Goal: Task Accomplishment & Management: Complete application form

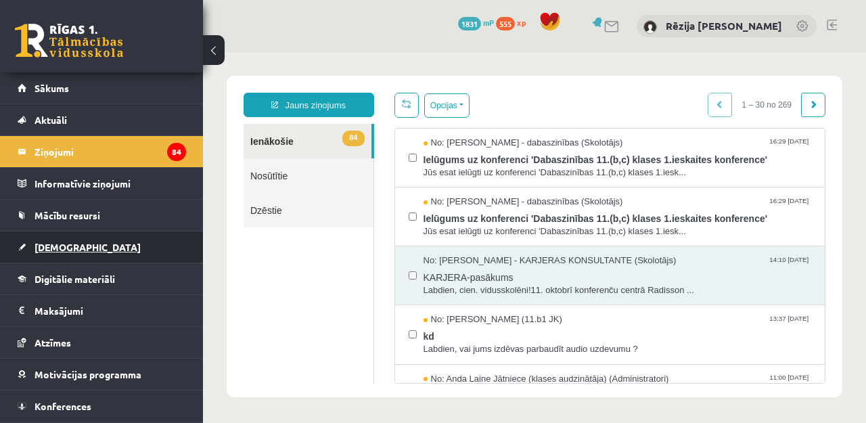
click at [100, 238] on link "[DEMOGRAPHIC_DATA]" at bounding box center [102, 246] width 169 height 31
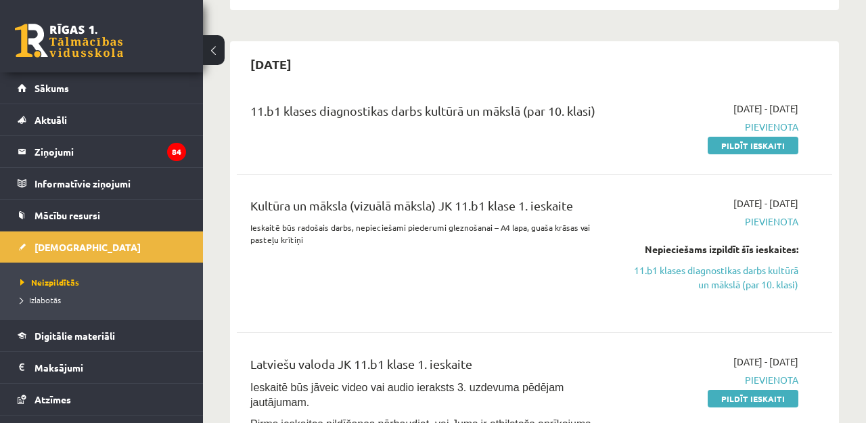
scroll to position [215, 0]
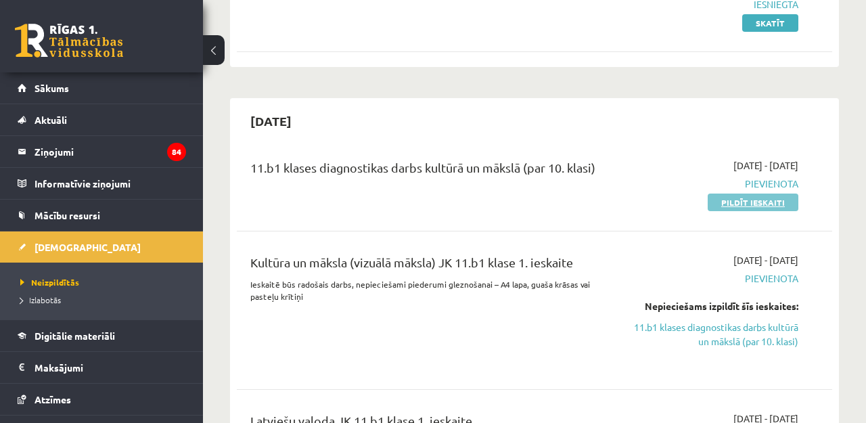
click at [736, 200] on link "Pildīt ieskaiti" at bounding box center [753, 203] width 91 height 18
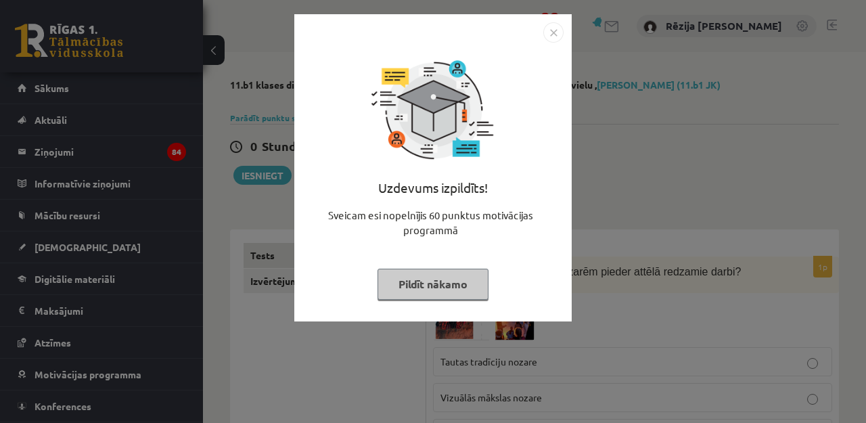
click at [441, 282] on button "Pildīt nākamo" at bounding box center [433, 284] width 111 height 31
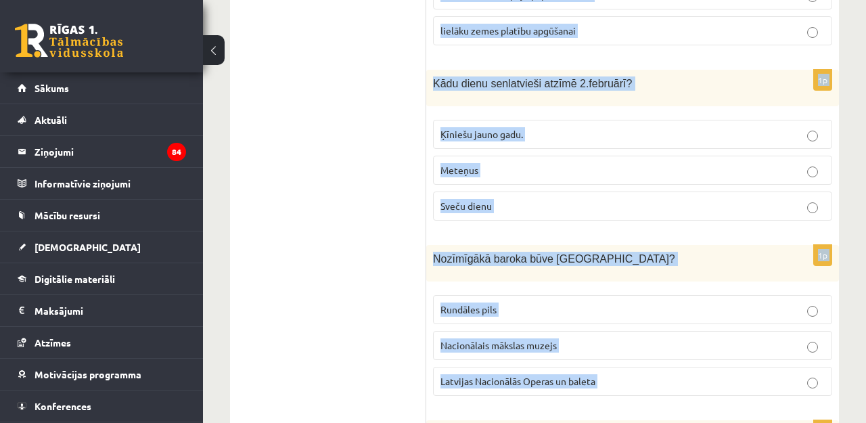
scroll to position [5800, 0]
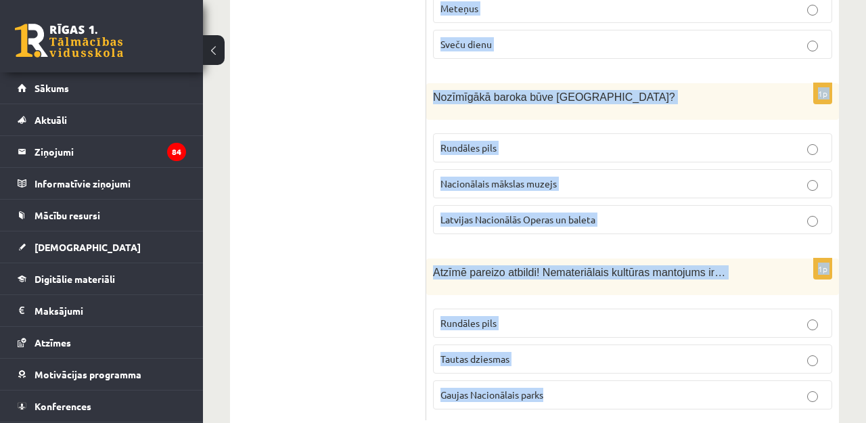
drag, startPoint x: 435, startPoint y: 201, endPoint x: 687, endPoint y: 470, distance: 368.7
copy form "Lorem ip dolorsit ametco adipisc elitse doeius temporin utlab? Etdolo magnaaliq…"
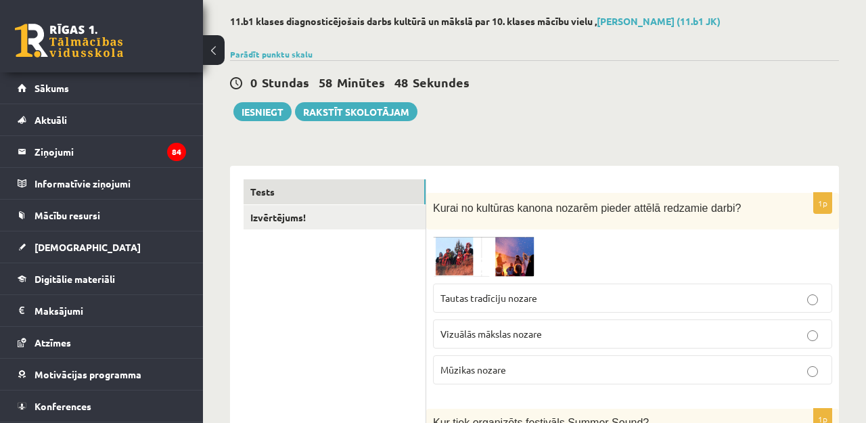
scroll to position [67, 0]
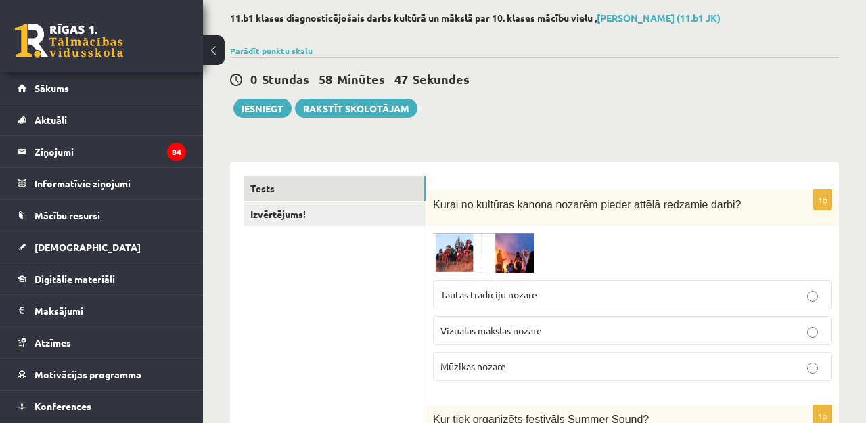
click at [466, 254] on img at bounding box center [484, 253] width 102 height 40
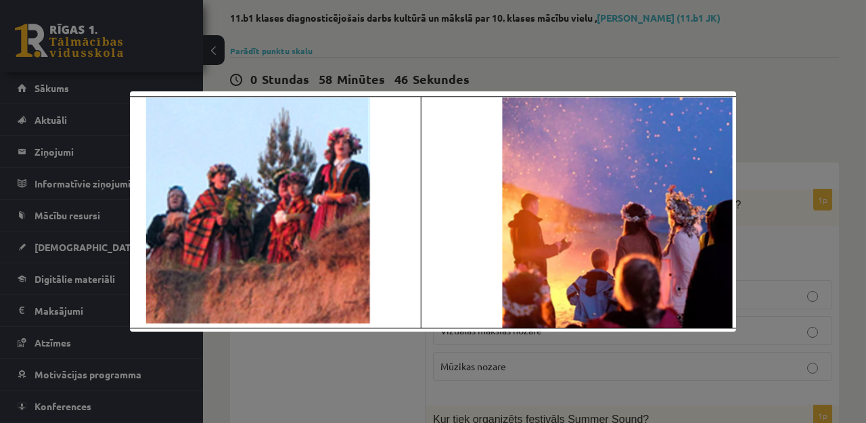
click at [768, 101] on div at bounding box center [433, 211] width 866 height 423
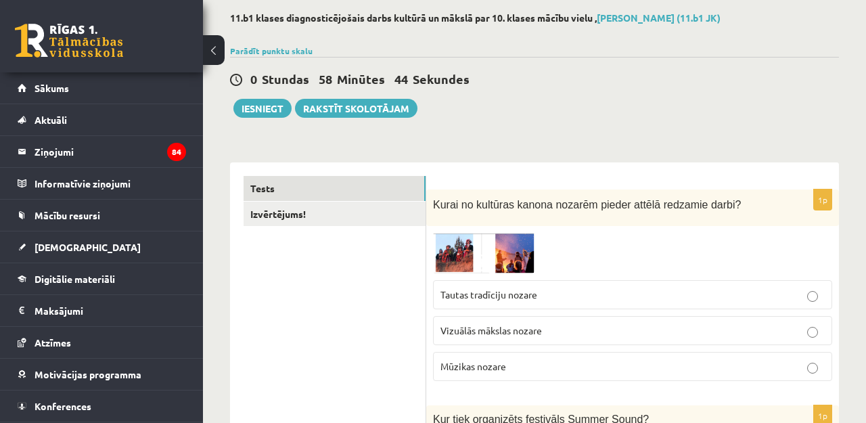
click at [538, 301] on p "Tautas tradīciju nozare" at bounding box center [633, 295] width 384 height 14
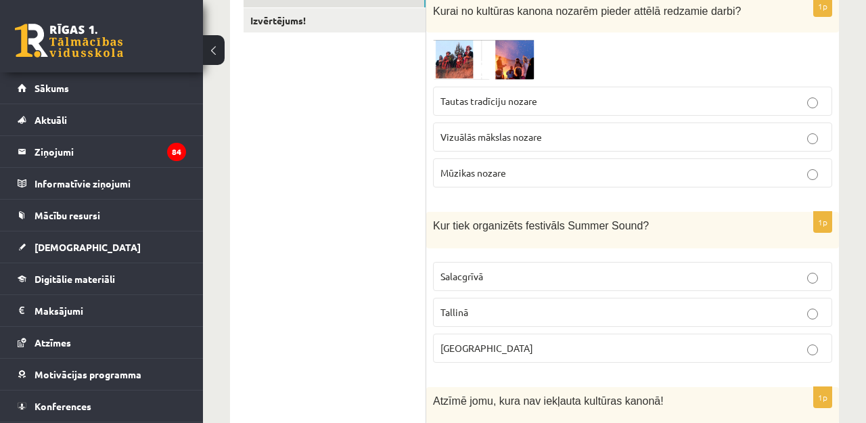
scroll to position [271, 0]
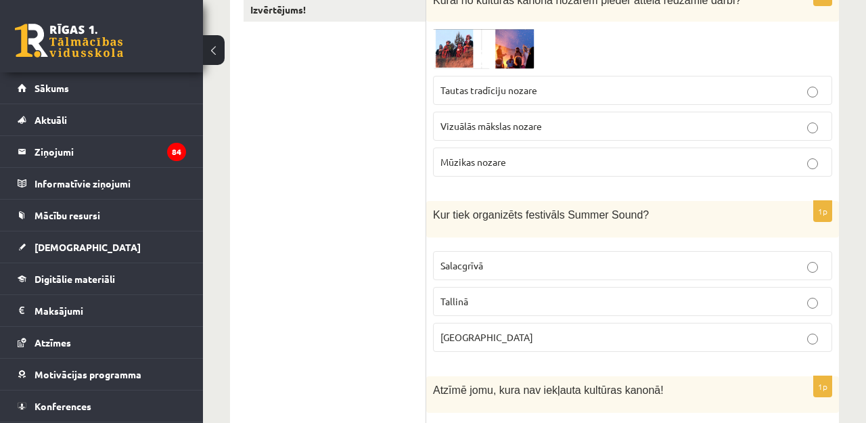
click at [487, 338] on p "[GEOGRAPHIC_DATA]" at bounding box center [633, 337] width 384 height 14
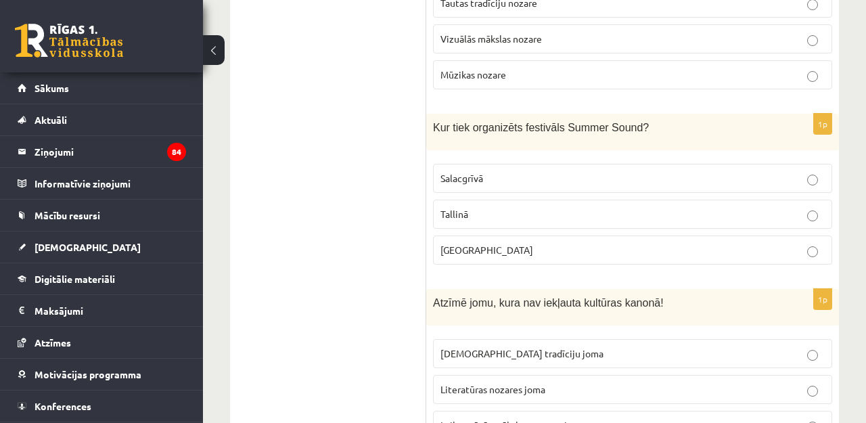
scroll to position [427, 0]
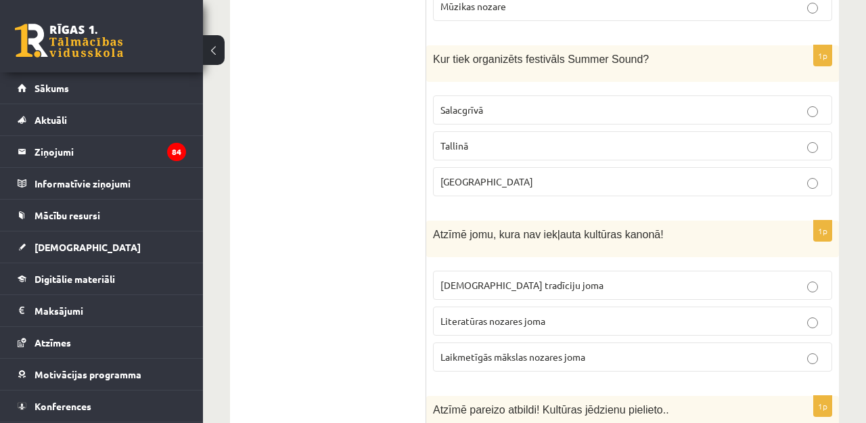
click at [490, 359] on span "Laikmetīgās mākslas nozares joma" at bounding box center [513, 357] width 145 height 12
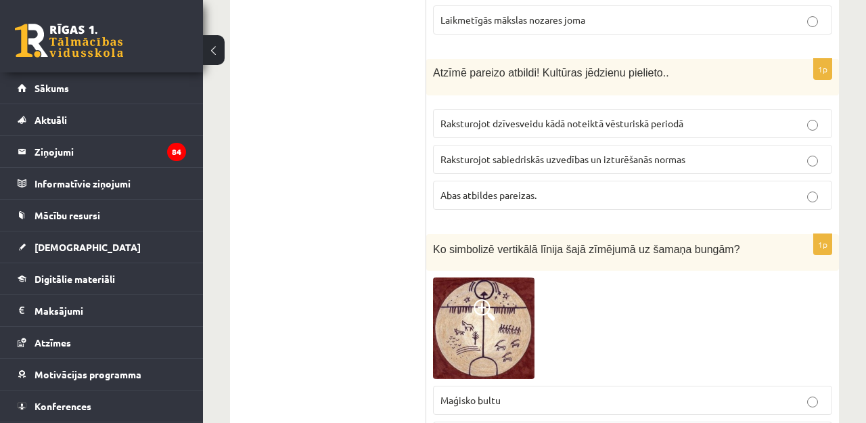
scroll to position [788, 0]
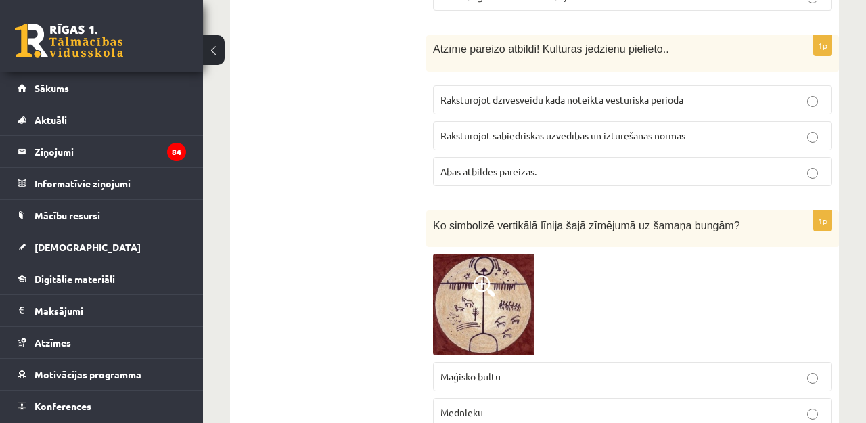
click at [509, 97] on span "Raksturojot dzīvesveidu kādā noteiktā vēsturiskā periodā" at bounding box center [562, 99] width 243 height 12
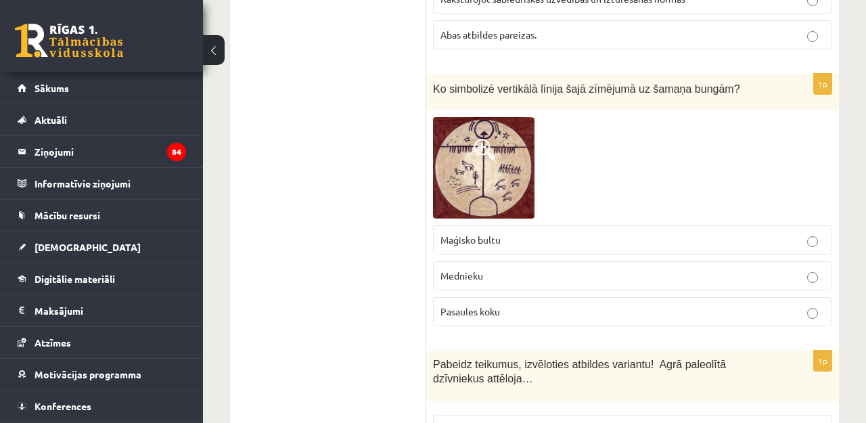
scroll to position [930, 0]
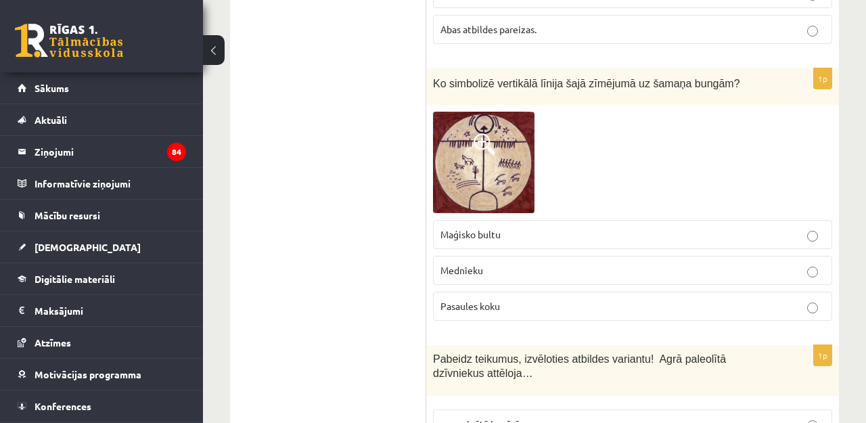
click at [489, 148] on span at bounding box center [485, 144] width 22 height 22
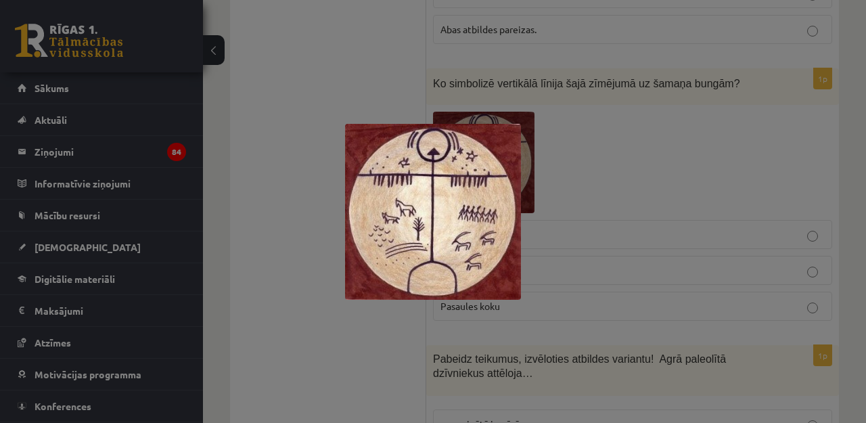
click at [642, 166] on div at bounding box center [433, 211] width 866 height 423
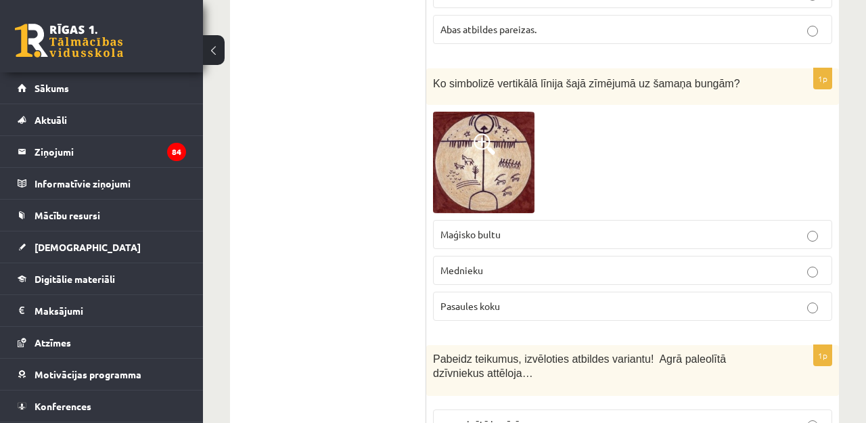
click at [522, 267] on p "Mednieku" at bounding box center [633, 270] width 384 height 14
click at [480, 159] on img at bounding box center [484, 163] width 102 height 102
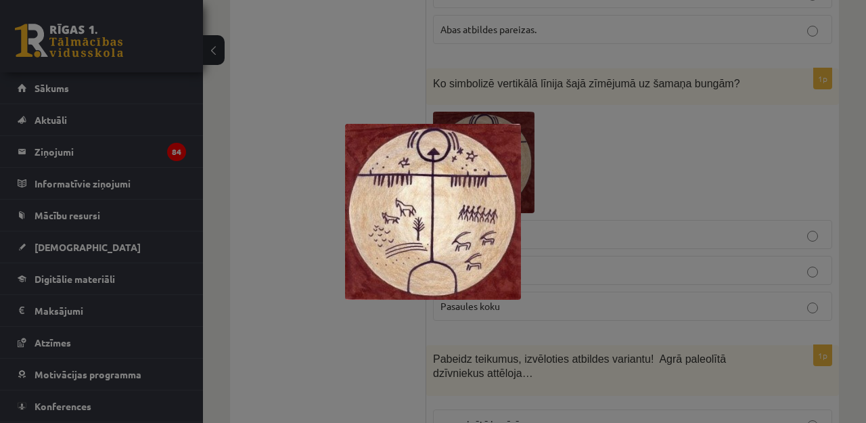
click at [578, 157] on div at bounding box center [433, 211] width 866 height 423
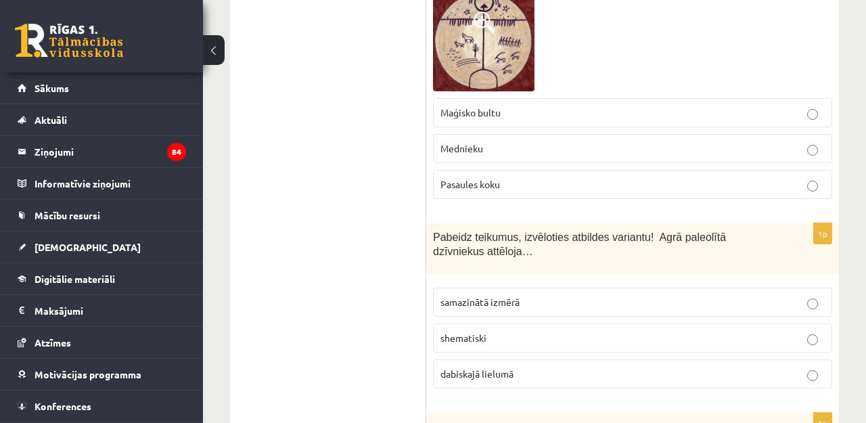
scroll to position [1057, 0]
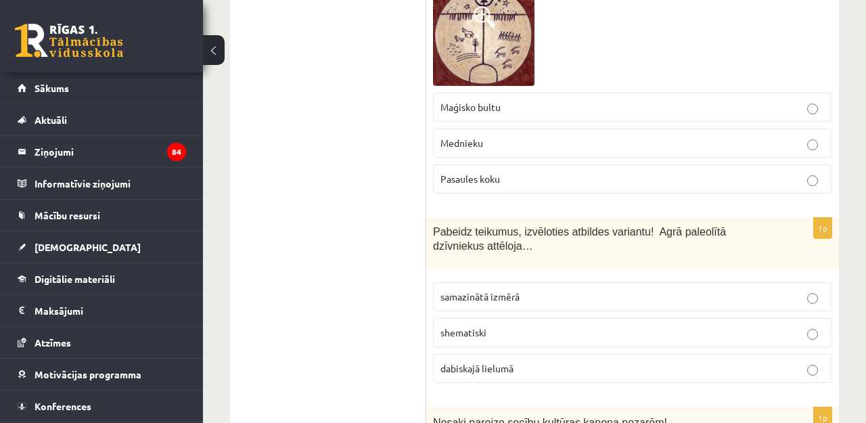
click at [497, 365] on span "dabiskajā lielumā" at bounding box center [477, 368] width 73 height 12
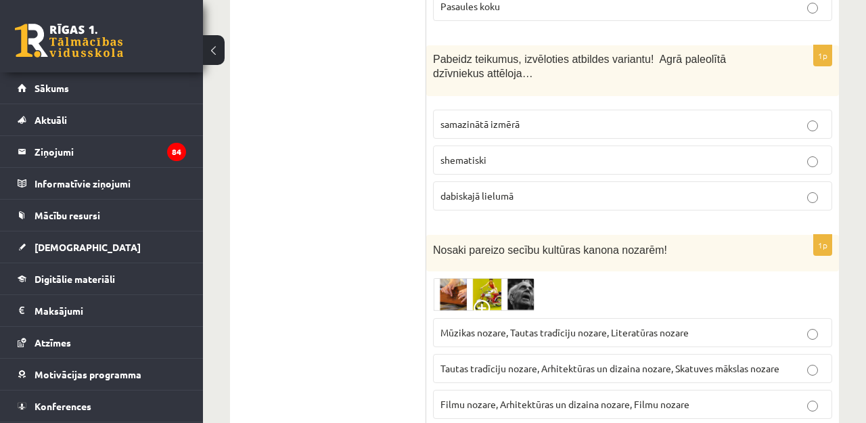
scroll to position [1231, 0]
click at [476, 293] on img at bounding box center [484, 293] width 102 height 33
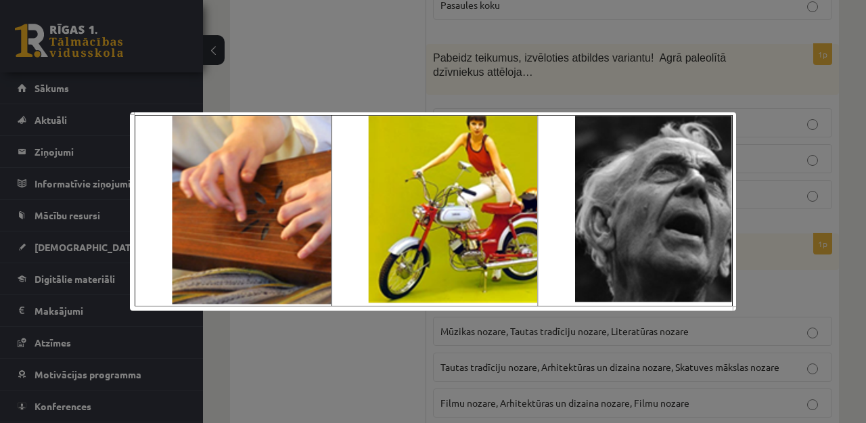
click at [816, 150] on div at bounding box center [433, 211] width 866 height 423
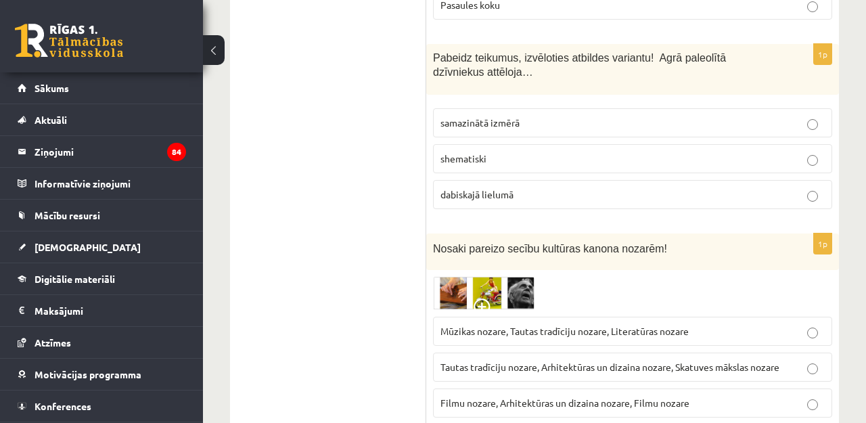
click at [533, 328] on span "Mūzikas nozare, Tautas tradīciju nozare, Literatūras nozare" at bounding box center [565, 331] width 248 height 12
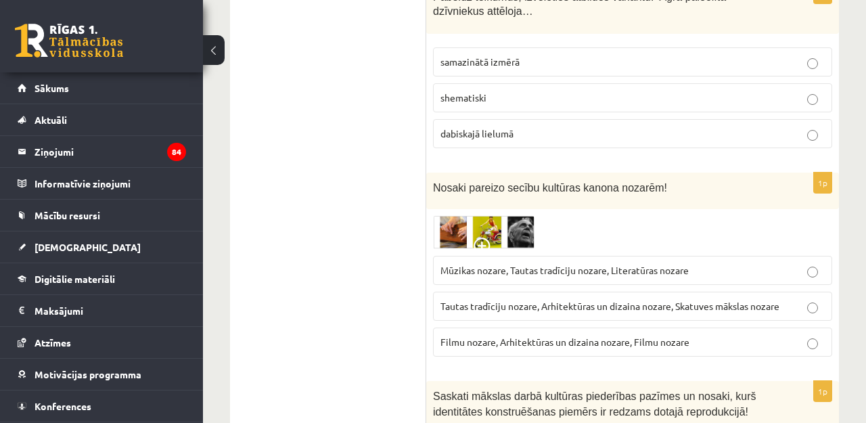
scroll to position [1293, 0]
click at [489, 215] on img at bounding box center [484, 231] width 102 height 33
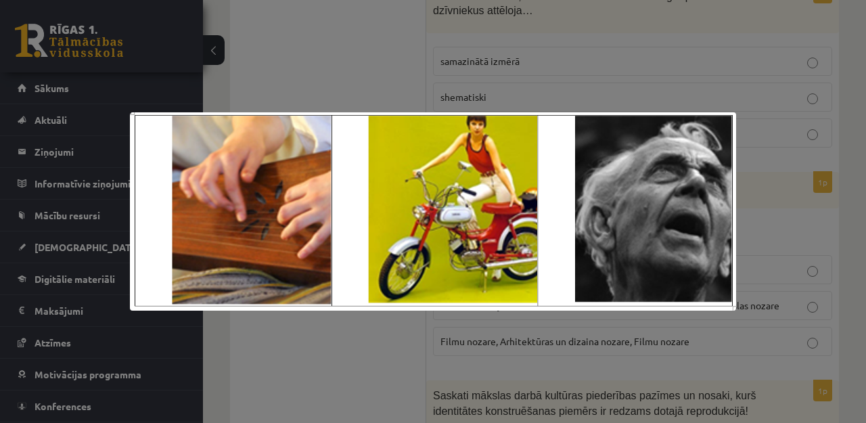
click at [818, 179] on div at bounding box center [433, 211] width 866 height 423
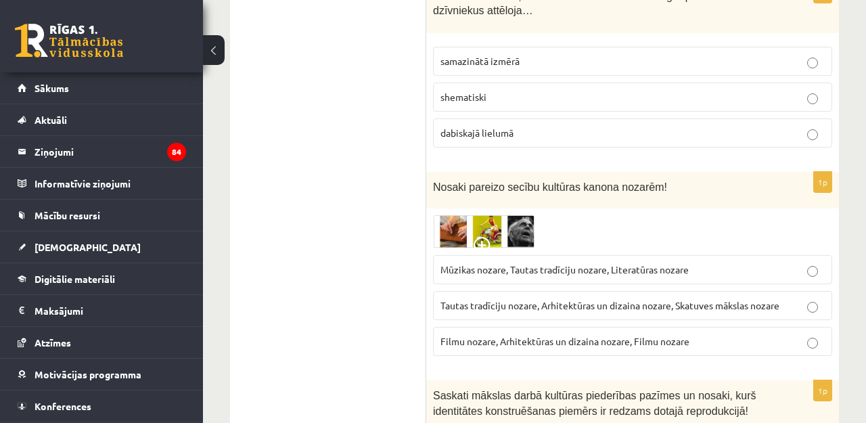
click at [507, 237] on img at bounding box center [484, 231] width 102 height 33
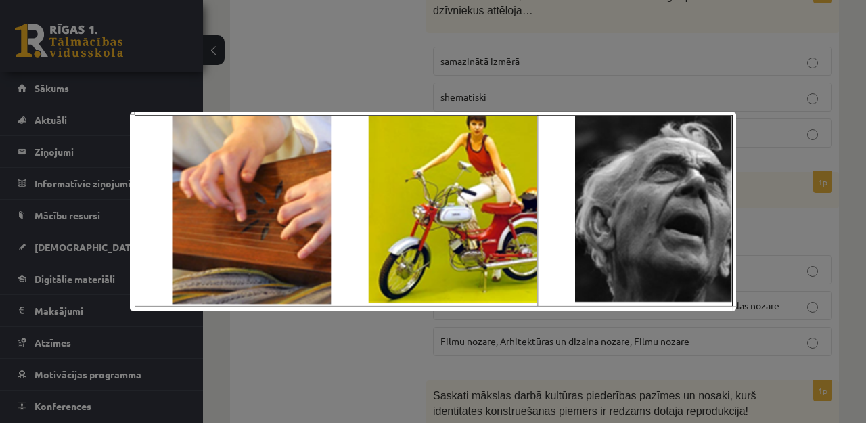
click at [802, 141] on div at bounding box center [433, 211] width 866 height 423
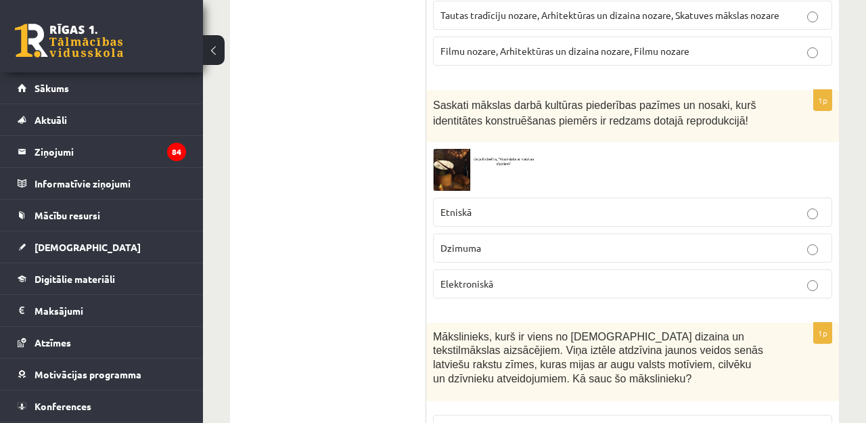
scroll to position [1585, 0]
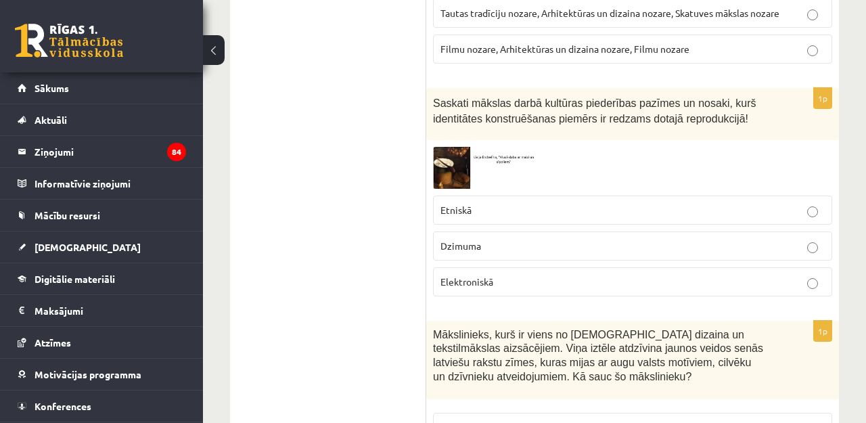
click at [491, 214] on label "Etniskā" at bounding box center [632, 210] width 399 height 29
click at [452, 166] on img at bounding box center [484, 167] width 102 height 41
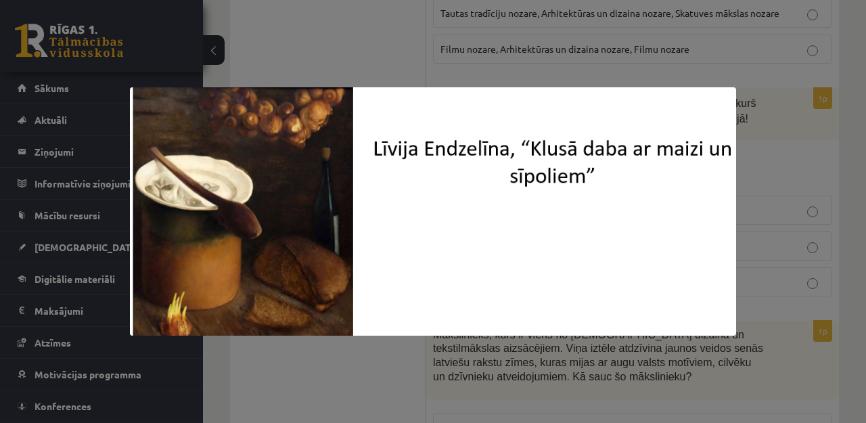
click at [788, 210] on div at bounding box center [433, 211] width 866 height 423
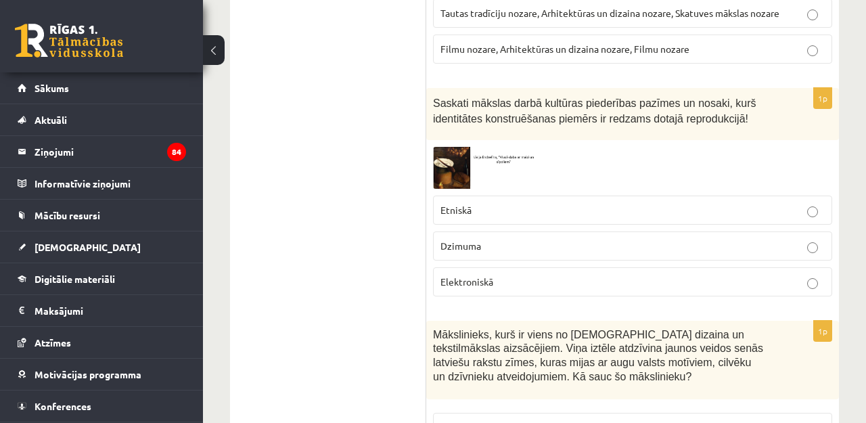
click at [445, 164] on img at bounding box center [484, 167] width 102 height 41
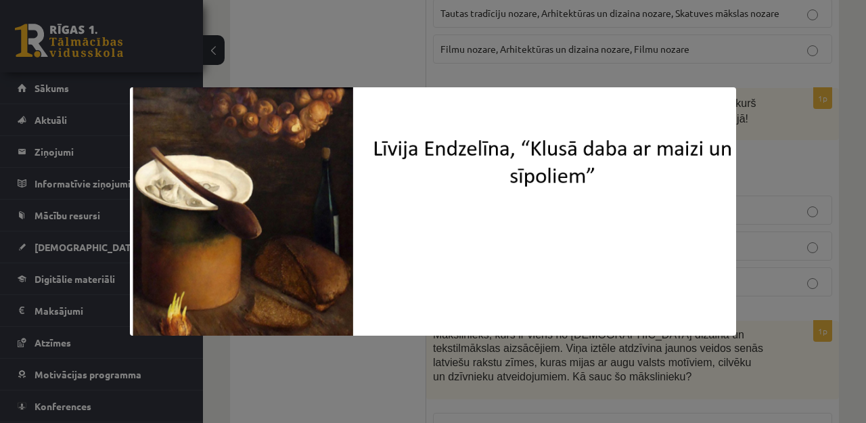
click at [782, 193] on div at bounding box center [433, 211] width 866 height 423
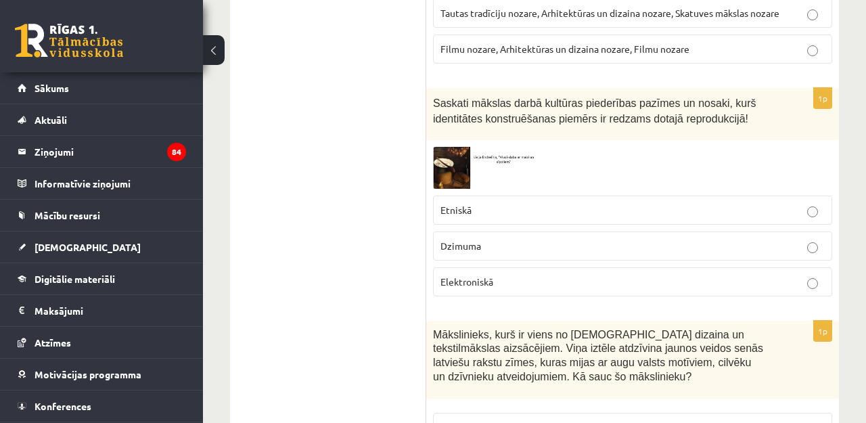
click at [447, 175] on img at bounding box center [484, 167] width 102 height 41
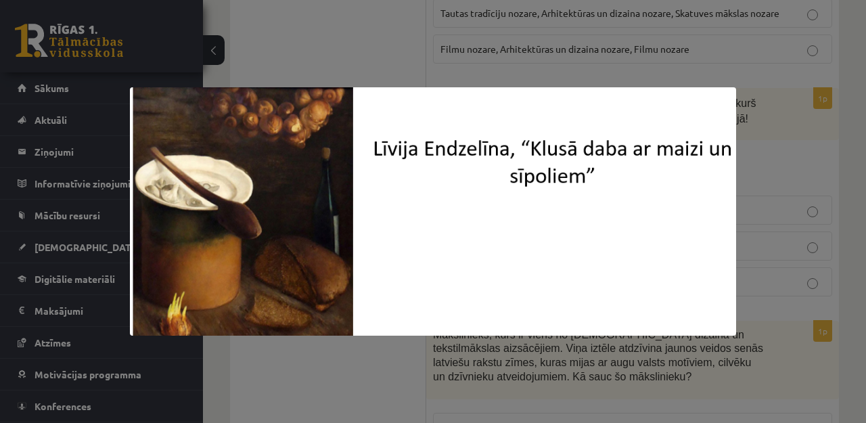
click at [796, 160] on div at bounding box center [433, 211] width 866 height 423
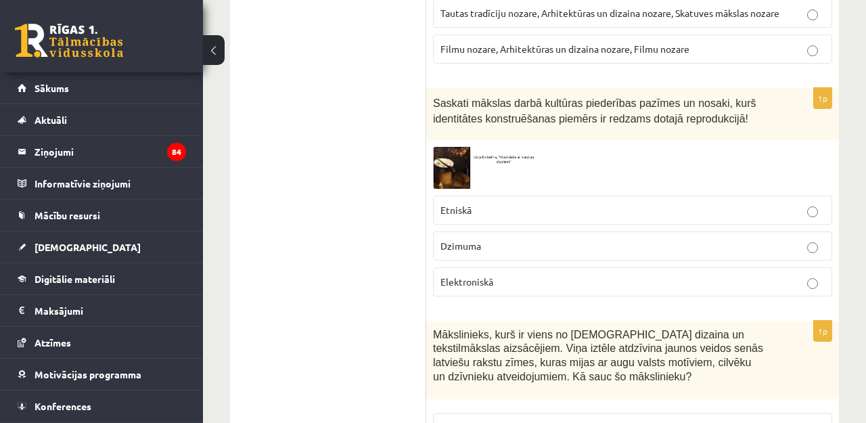
click at [454, 155] on img at bounding box center [484, 167] width 102 height 41
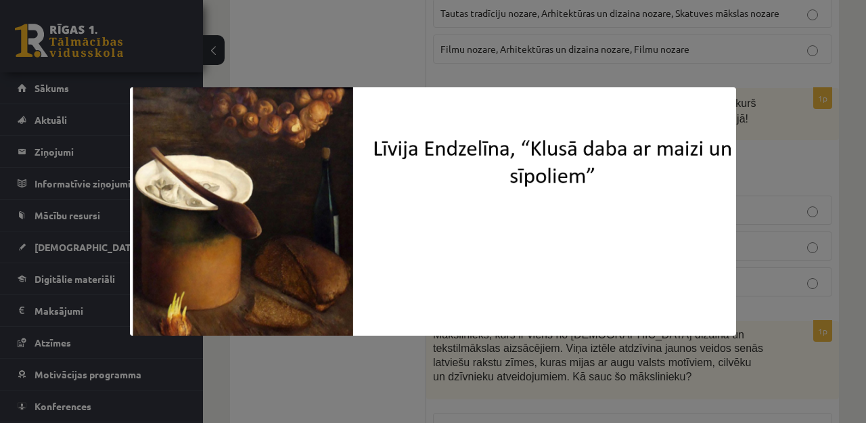
click at [787, 246] on div at bounding box center [433, 211] width 866 height 423
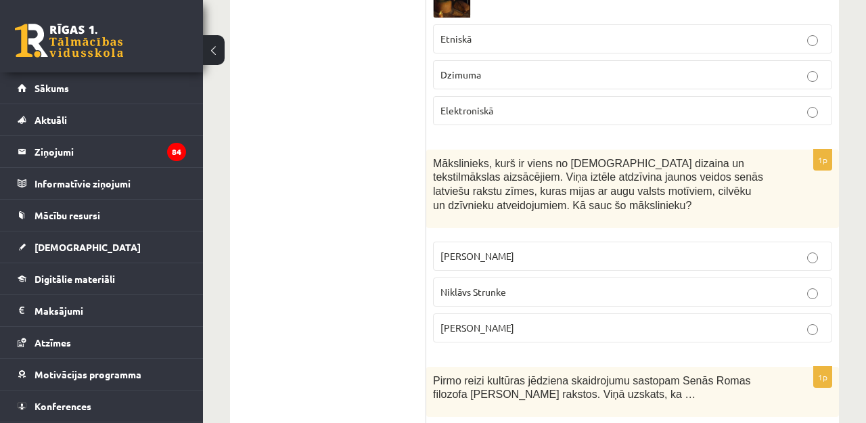
scroll to position [1762, 0]
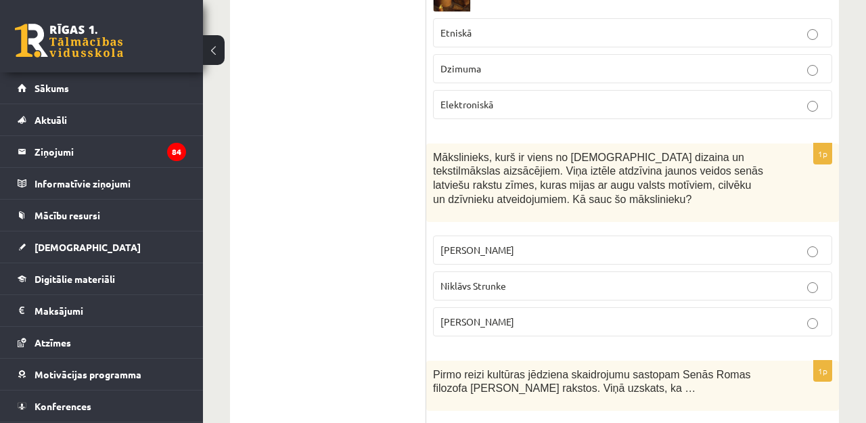
click at [485, 236] on label "[PERSON_NAME]" at bounding box center [632, 250] width 399 height 29
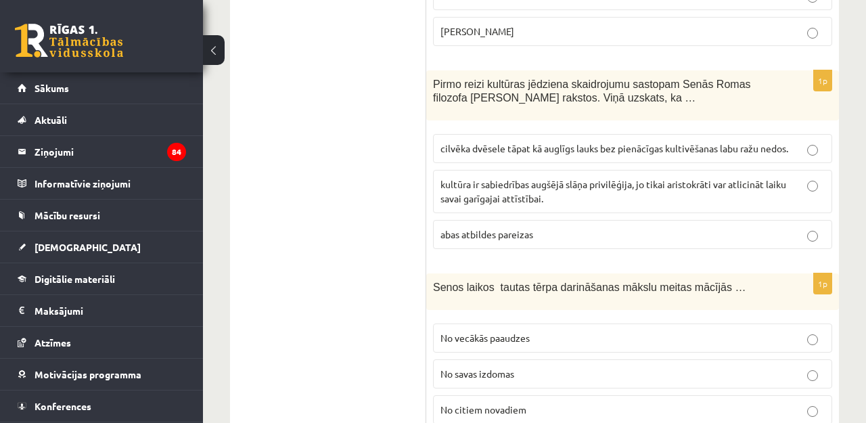
scroll to position [2053, 0]
click at [198, 1] on div "0 Dāvanas 1891 mP 555 xp" at bounding box center [101, 36] width 203 height 72
click at [491, 142] on span "cilvēka dvēsele tāpat kā auglīgs lauks bez pienācīgas kultivēšanas labu ražu ne…" at bounding box center [615, 147] width 348 height 12
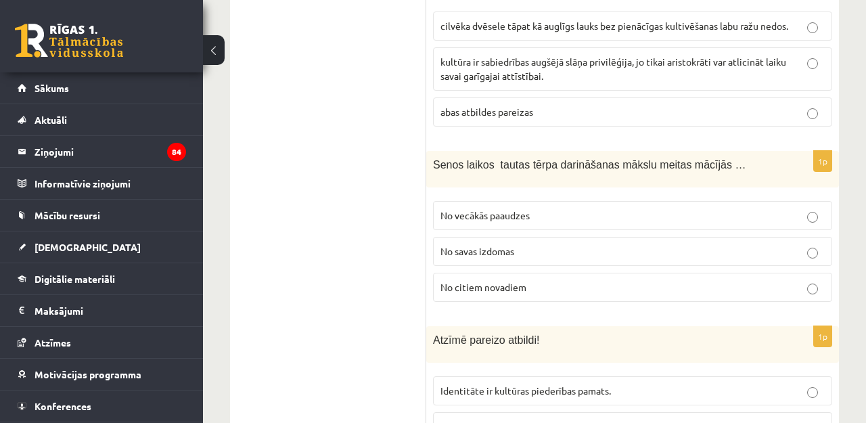
scroll to position [2179, 0]
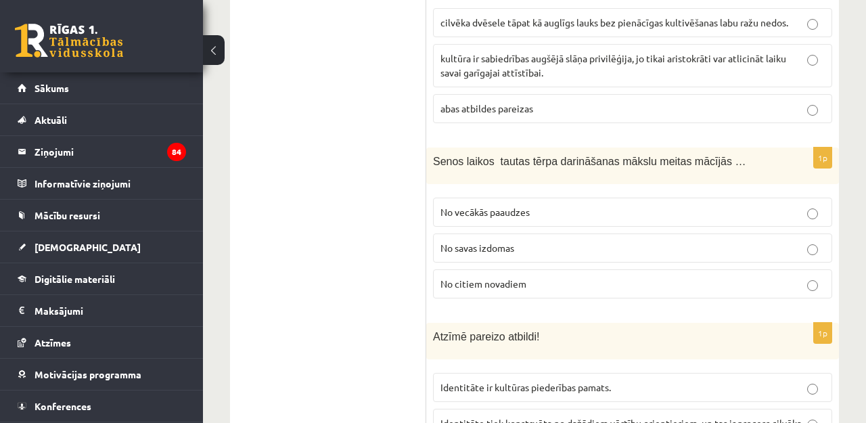
click at [517, 198] on label "No vecākās paaudzes" at bounding box center [632, 212] width 399 height 29
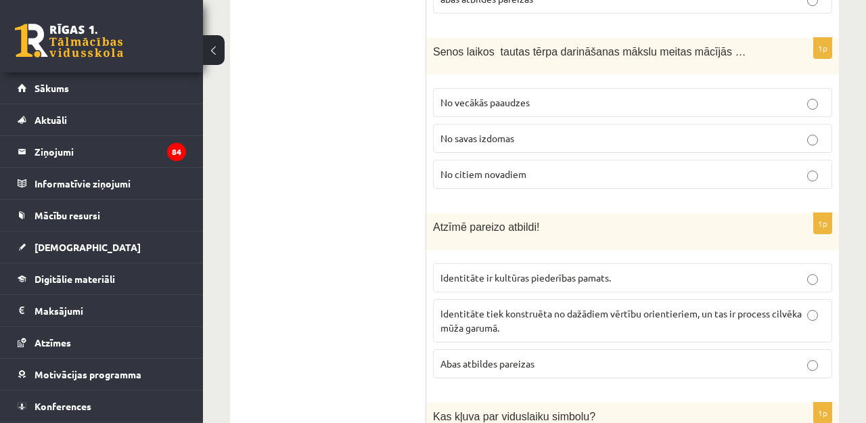
scroll to position [2294, 0]
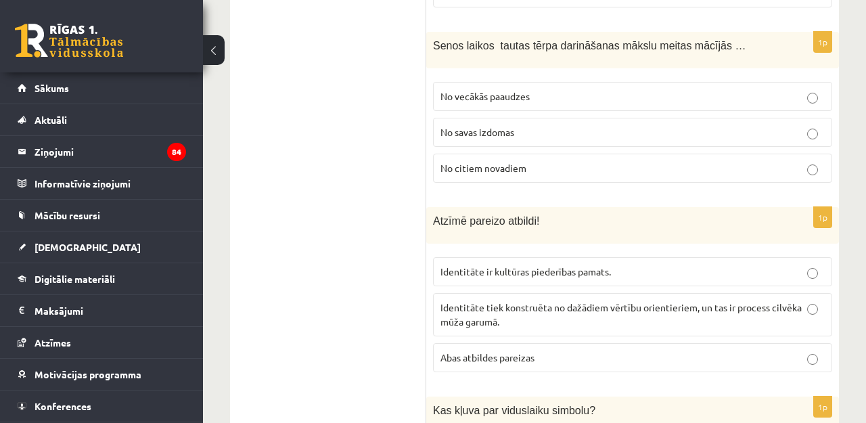
click at [500, 315] on span "Identitāte tiek konstruēta no dažādiem vērtību orientieriem, un tas ir process …" at bounding box center [621, 314] width 361 height 26
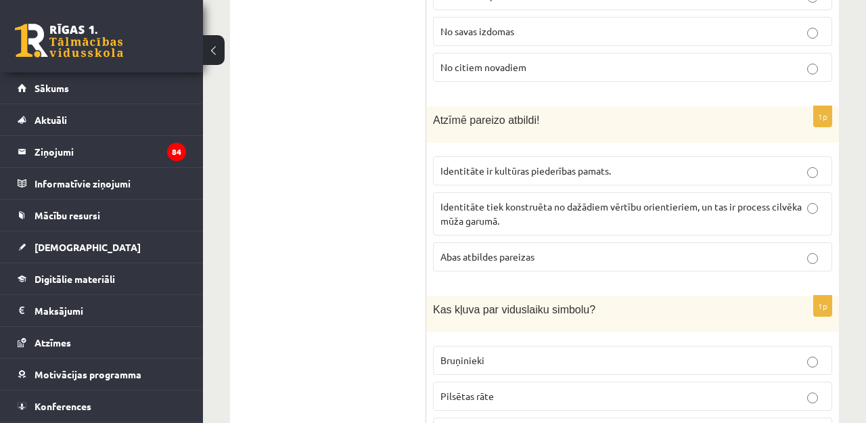
scroll to position [2415, 0]
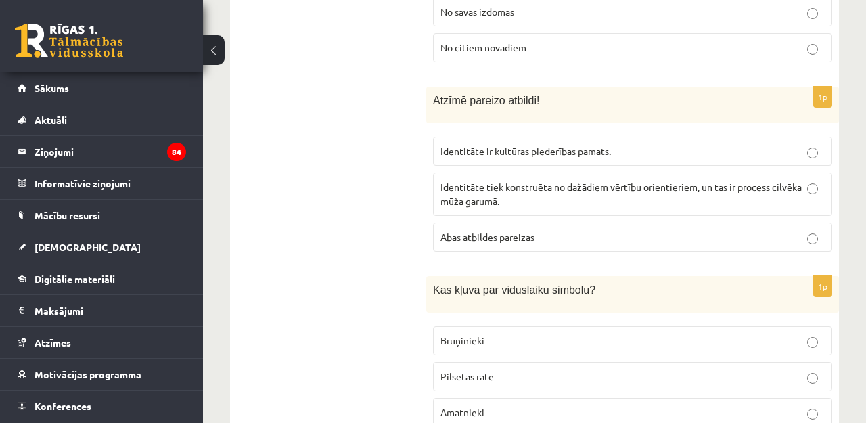
click at [532, 336] on p "Bruņinieki" at bounding box center [633, 341] width 384 height 14
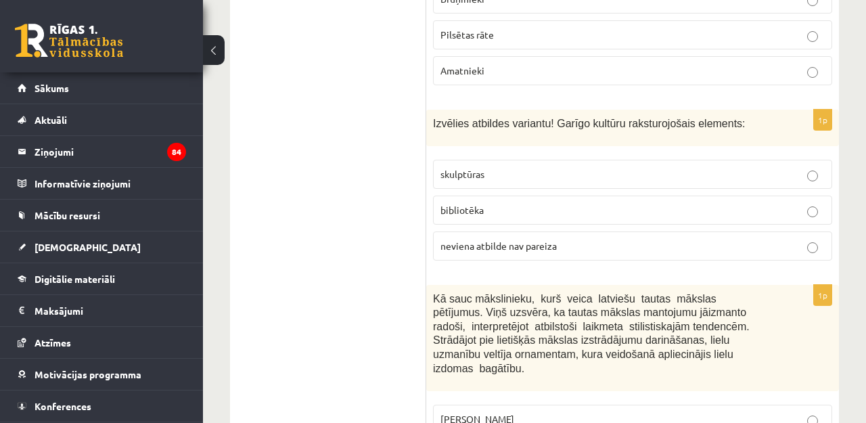
scroll to position [2770, 0]
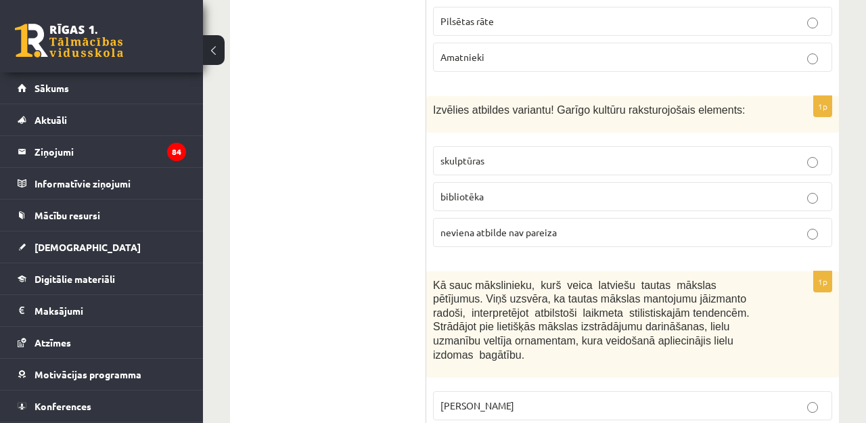
click at [468, 182] on label "bibliotēka" at bounding box center [632, 196] width 399 height 29
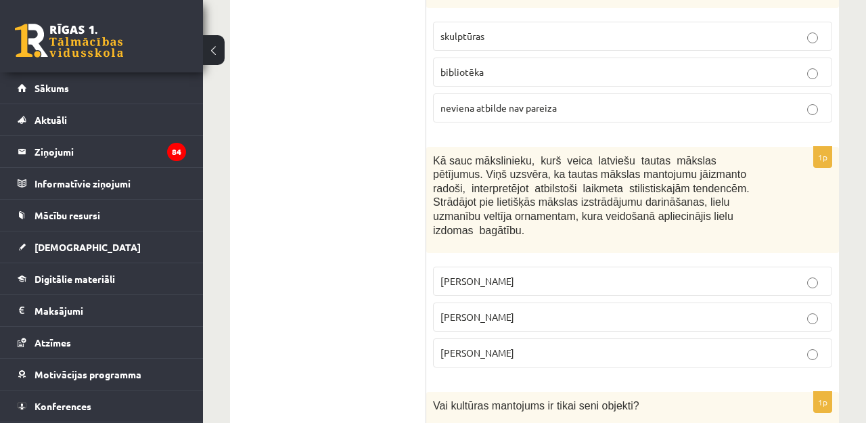
scroll to position [2906, 0]
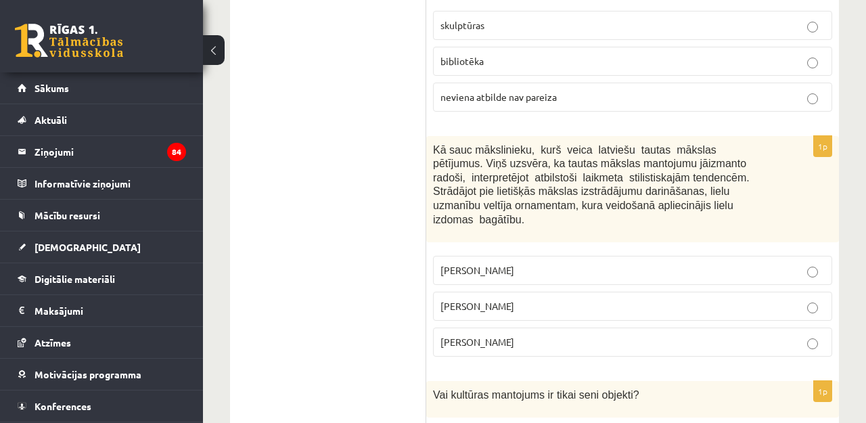
click at [560, 292] on label "[PERSON_NAME]" at bounding box center [632, 306] width 399 height 29
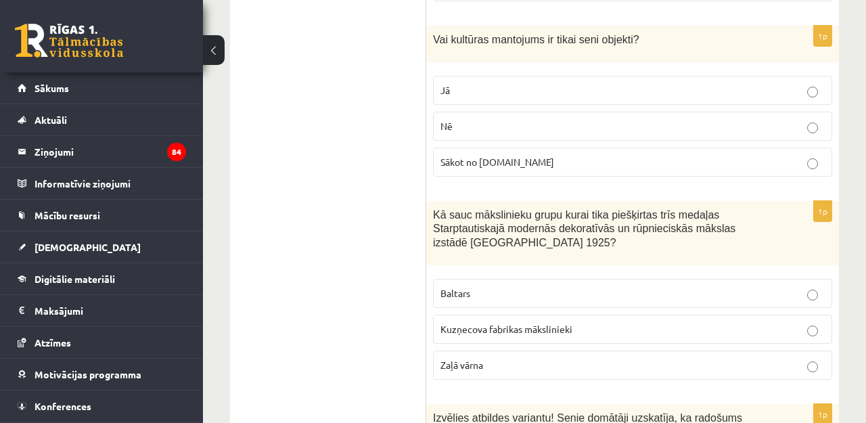
scroll to position [3272, 0]
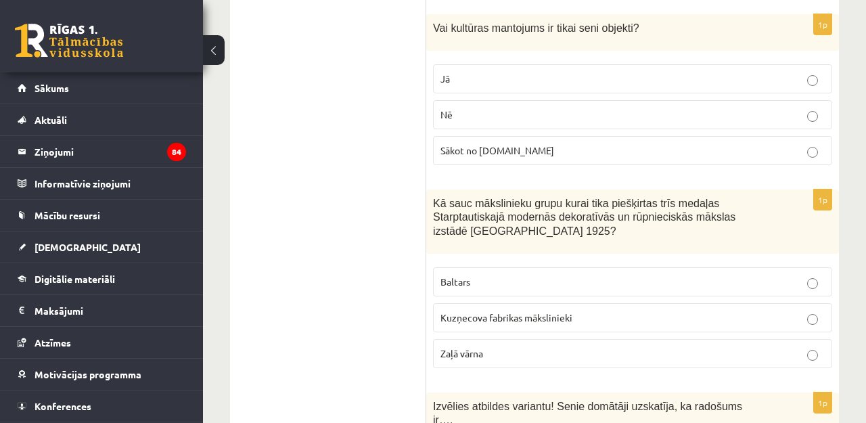
click at [514, 110] on p "Nē" at bounding box center [633, 115] width 384 height 14
click at [473, 277] on p "Baltars" at bounding box center [633, 282] width 384 height 14
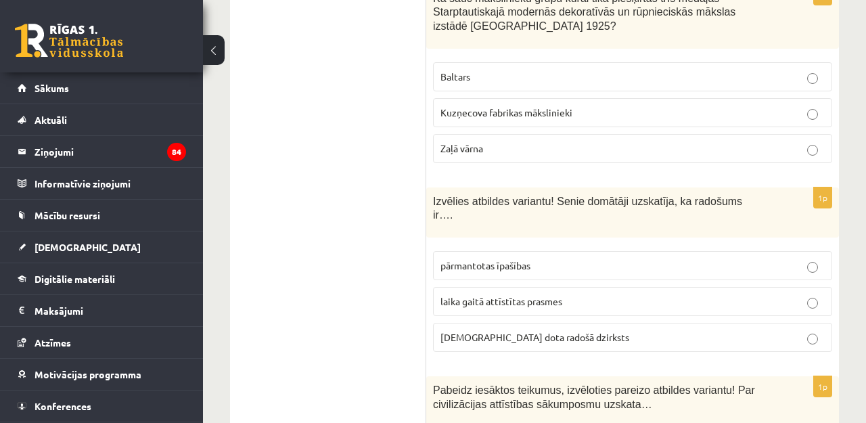
scroll to position [3512, 0]
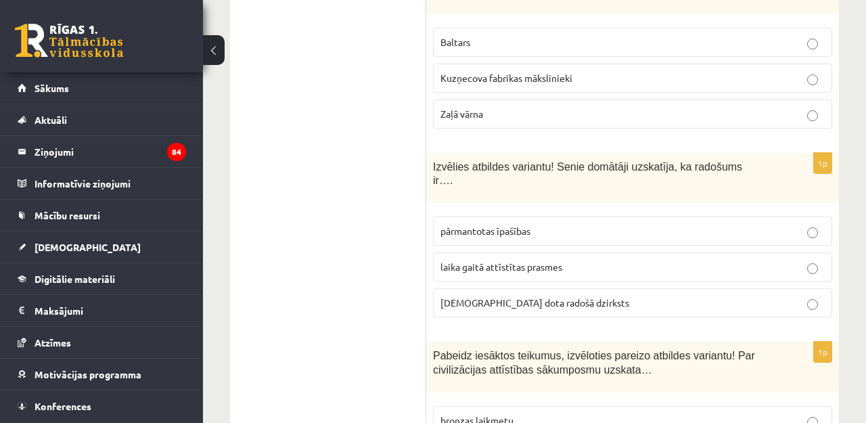
click at [520, 288] on label "[DEMOGRAPHIC_DATA] dota radošā dzirksts" at bounding box center [632, 302] width 399 height 29
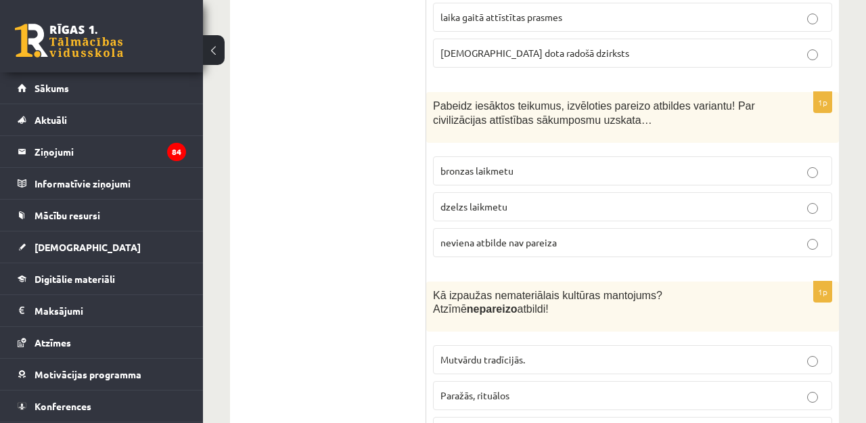
scroll to position [3762, 0]
click at [498, 166] on label "bronzas laikmetu" at bounding box center [632, 170] width 399 height 29
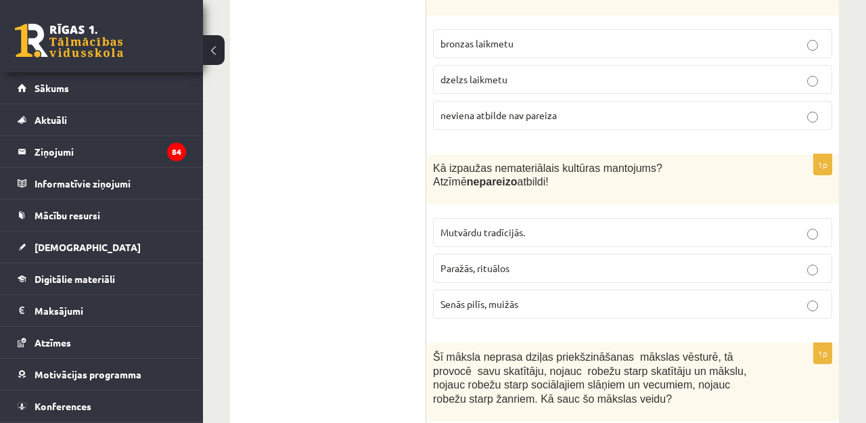
scroll to position [3898, 0]
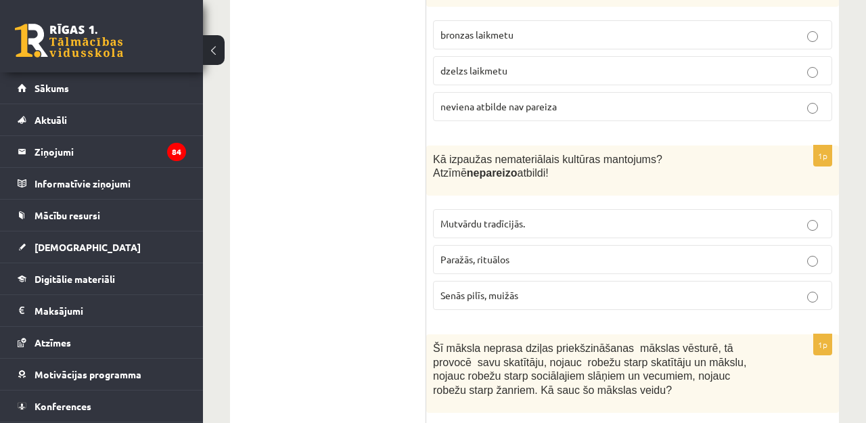
click at [521, 288] on p "Senās pilīs, muižās" at bounding box center [633, 295] width 384 height 14
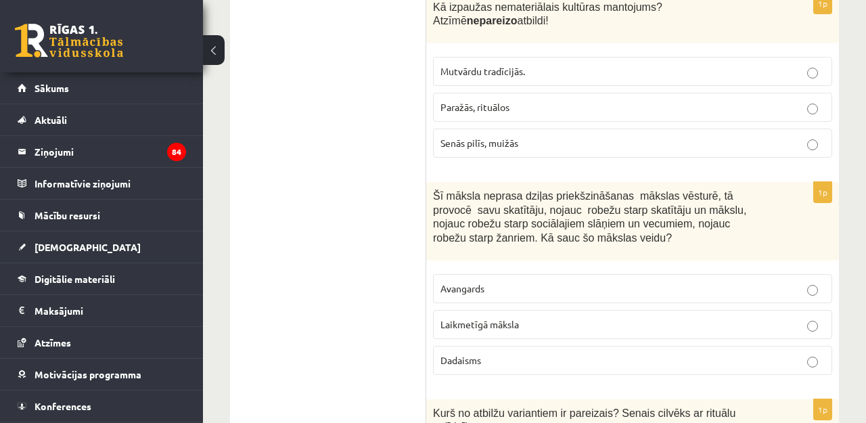
scroll to position [4060, 0]
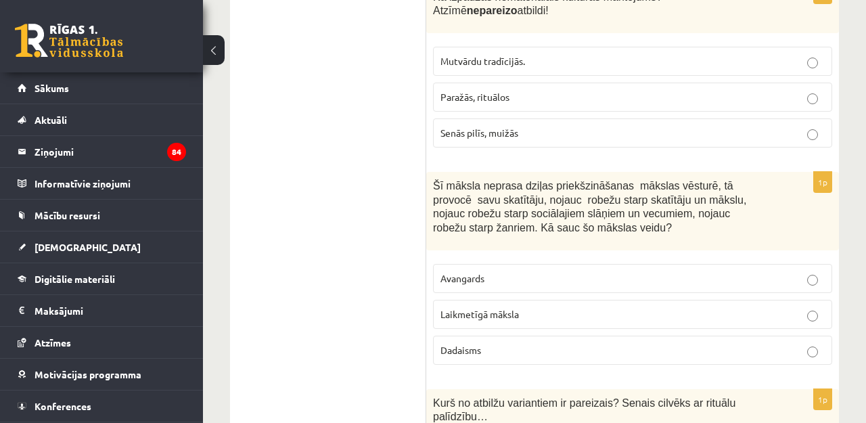
click at [518, 308] on span "Laikmetīgā māksla" at bounding box center [480, 314] width 79 height 12
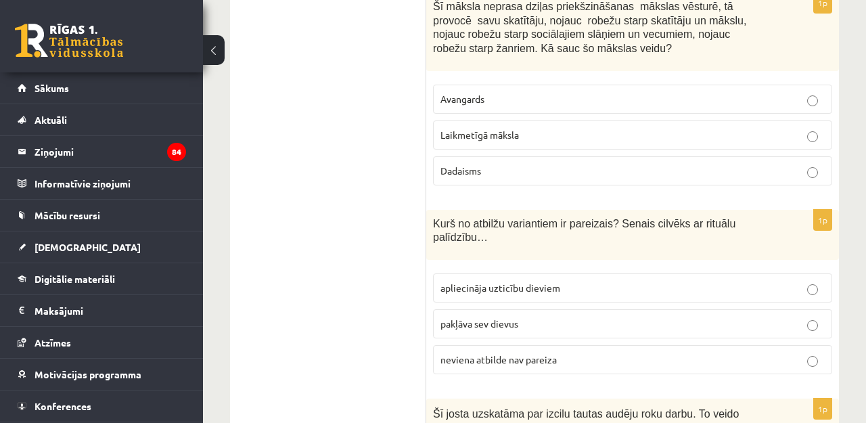
scroll to position [4239, 0]
click at [489, 354] on span "neviena atbilde nav pareiza" at bounding box center [499, 360] width 116 height 12
click at [490, 282] on span "apliecināja uzticību dieviem" at bounding box center [501, 288] width 120 height 12
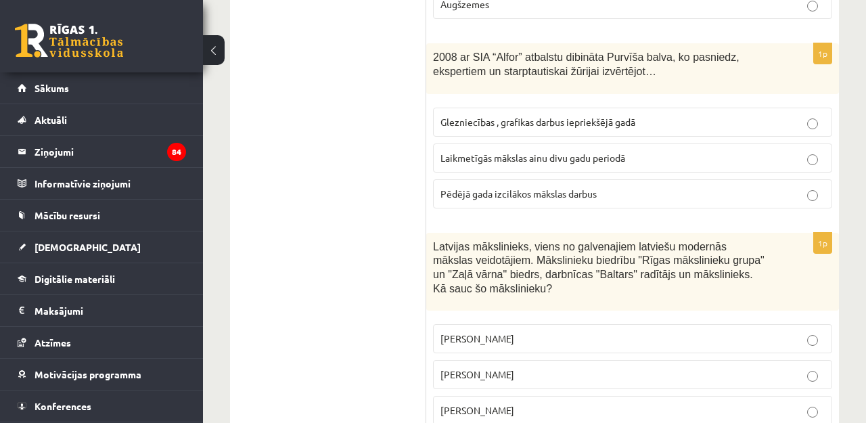
scroll to position [4937, 0]
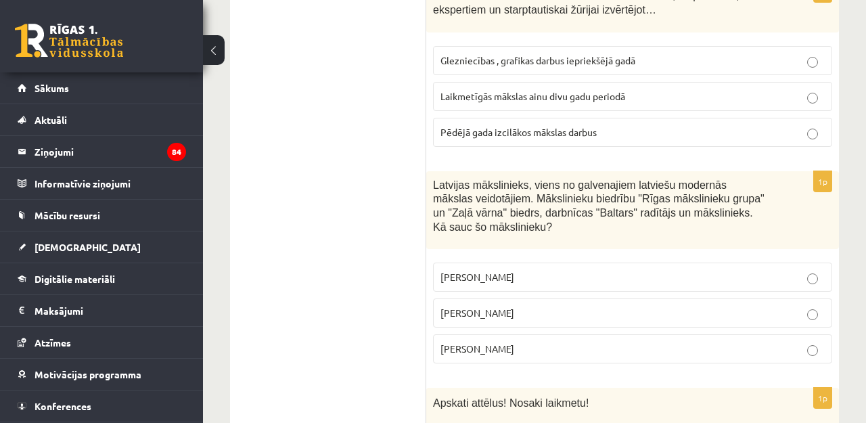
click at [472, 307] on span "[PERSON_NAME]" at bounding box center [478, 313] width 74 height 12
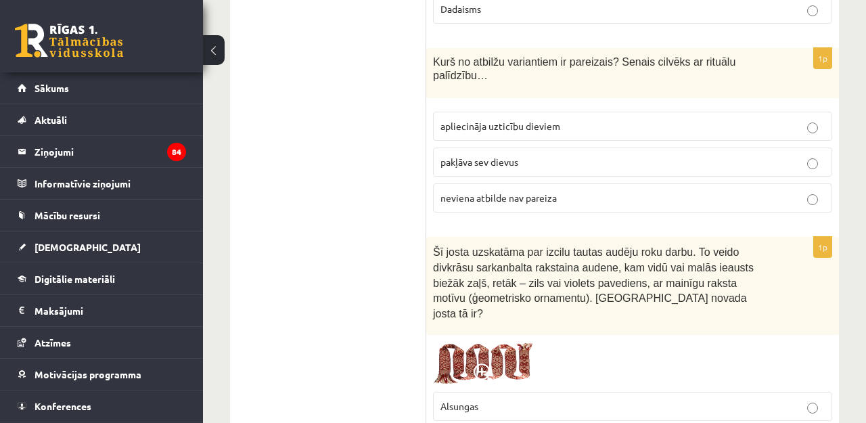
scroll to position [4401, 0]
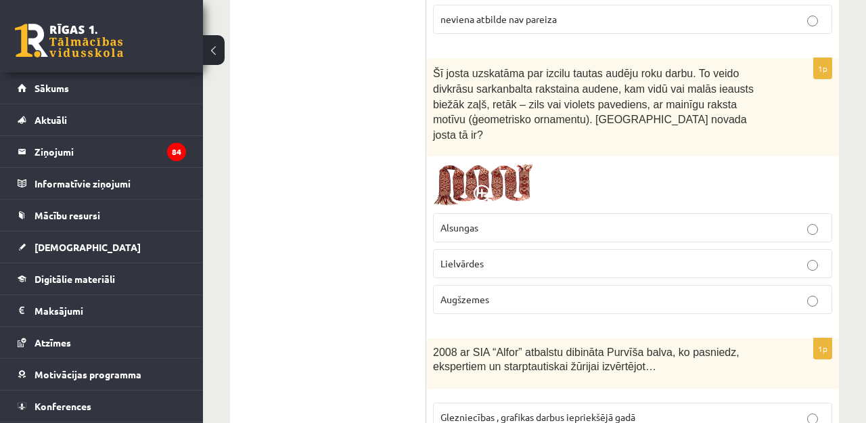
click at [494, 257] on p "Lielvārdes" at bounding box center [633, 264] width 384 height 14
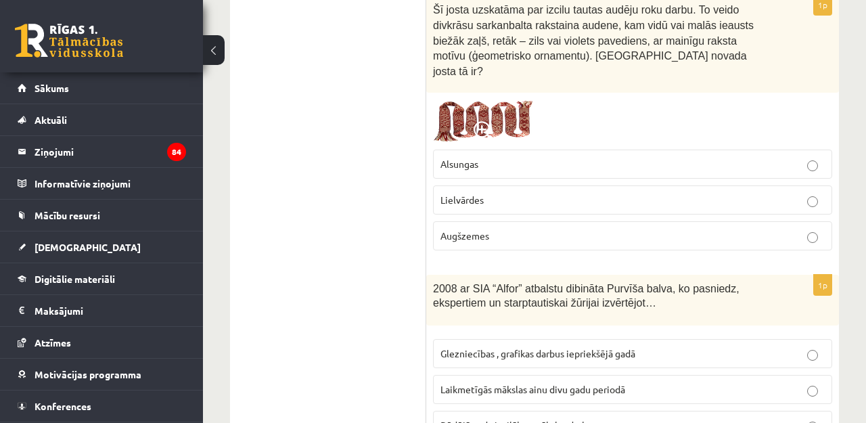
scroll to position [4739, 0]
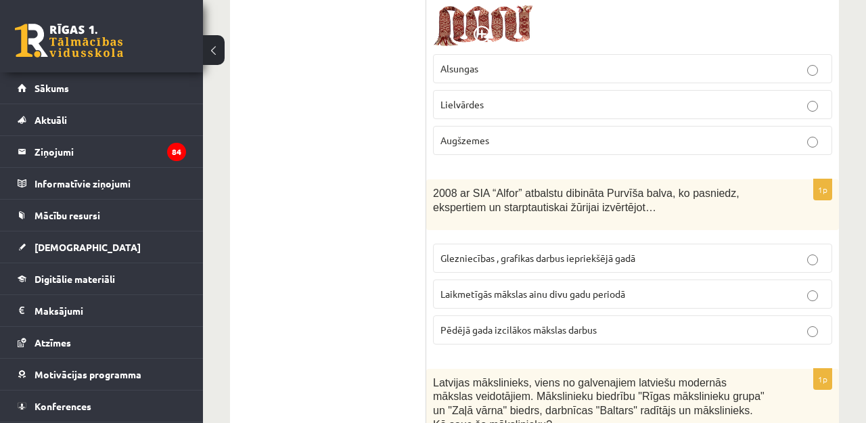
click at [499, 280] on label "Laikmetīgās mākslas ainu divu gadu periodā" at bounding box center [632, 294] width 399 height 29
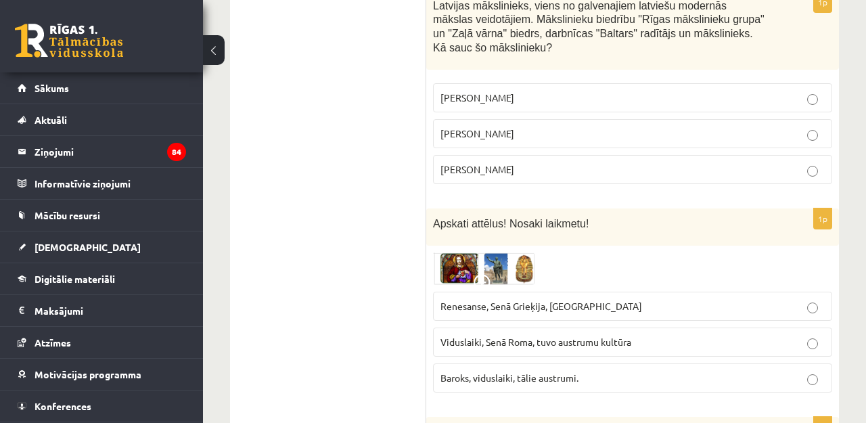
scroll to position [5240, 0]
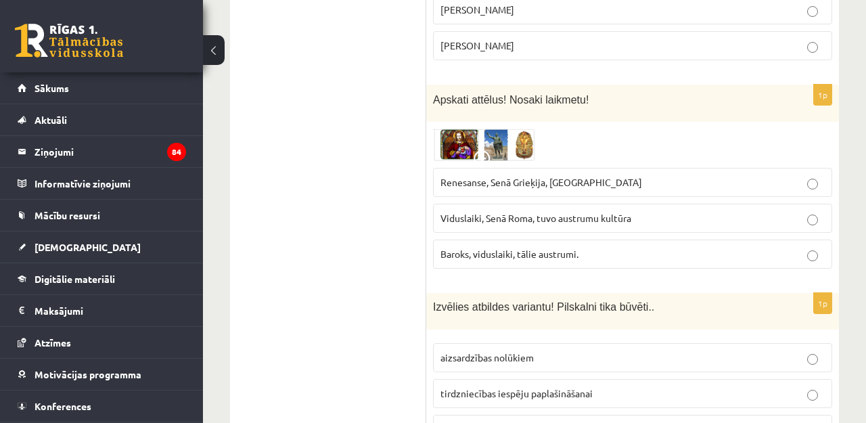
click at [450, 129] on img at bounding box center [484, 145] width 102 height 32
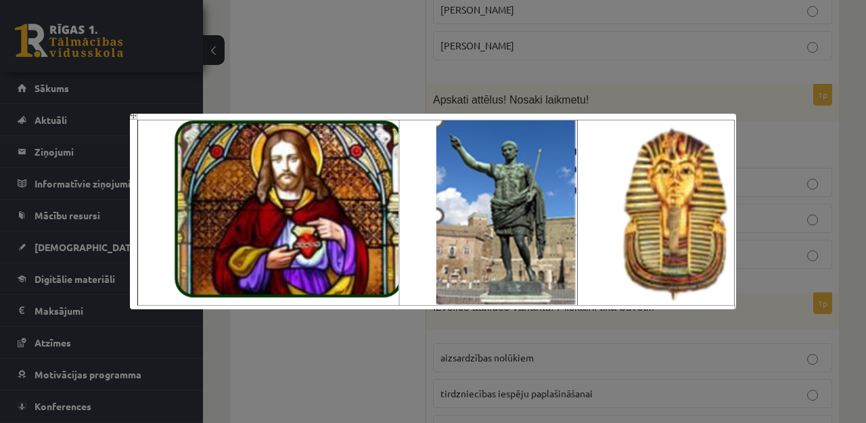
click at [643, 27] on div at bounding box center [433, 211] width 866 height 423
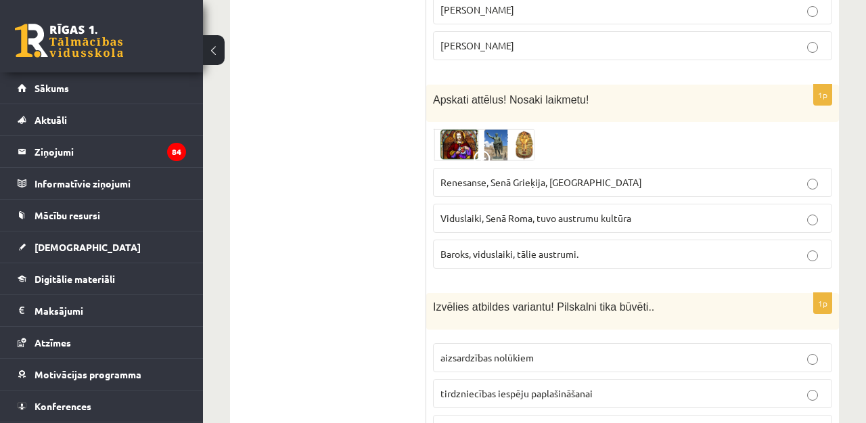
click at [571, 176] on span "Renesanse, Senā Grieķija, [GEOGRAPHIC_DATA]" at bounding box center [542, 182] width 202 height 12
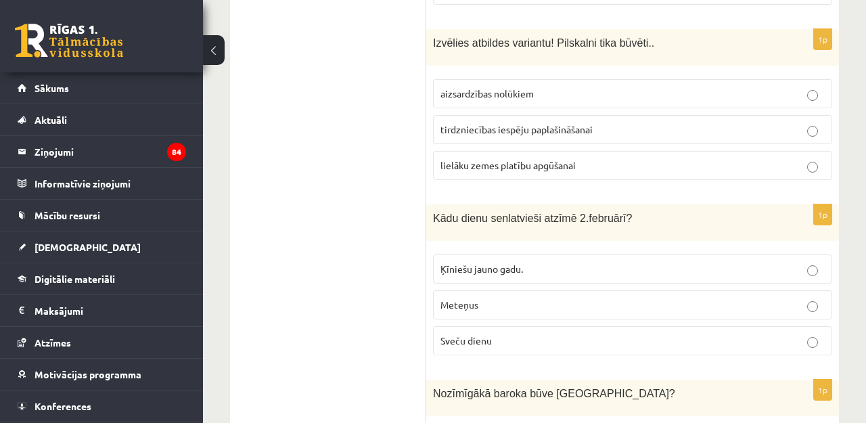
scroll to position [5519, 0]
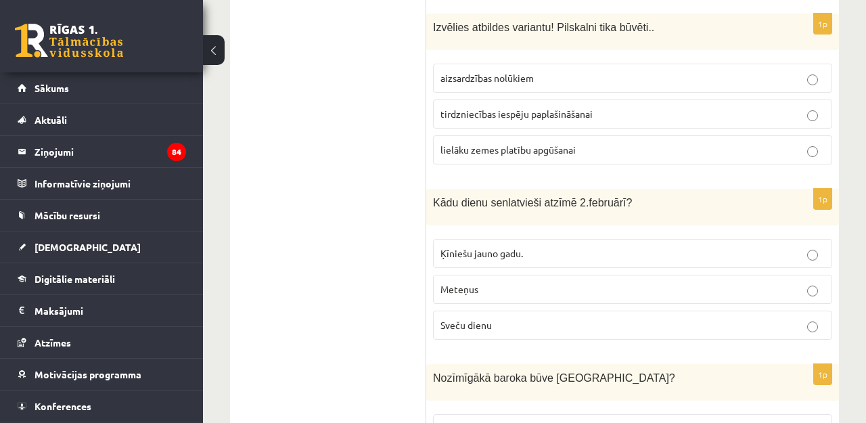
click at [162, 0] on div "0 Dāvanas 1891 mP 555 xp" at bounding box center [101, 36] width 203 height 72
click at [495, 64] on label "aizsardzības nolūkiem" at bounding box center [632, 78] width 399 height 29
click at [507, 311] on label "Sveču dienu" at bounding box center [632, 325] width 399 height 29
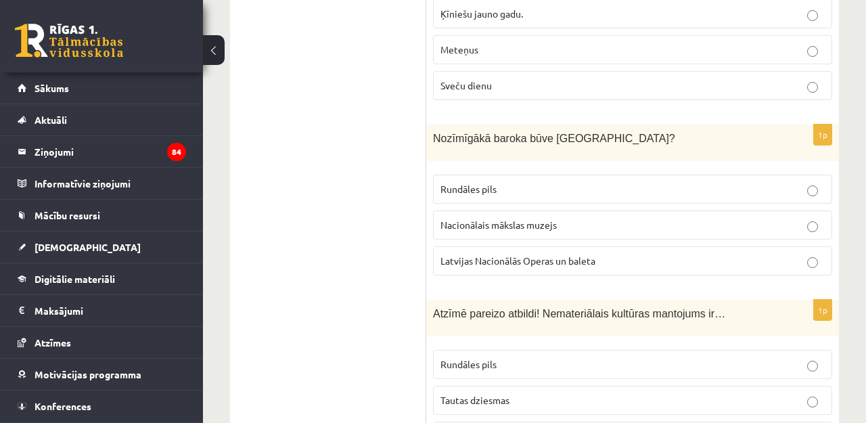
scroll to position [5759, 0]
click at [513, 175] on label "Rundāles pils" at bounding box center [632, 189] width 399 height 29
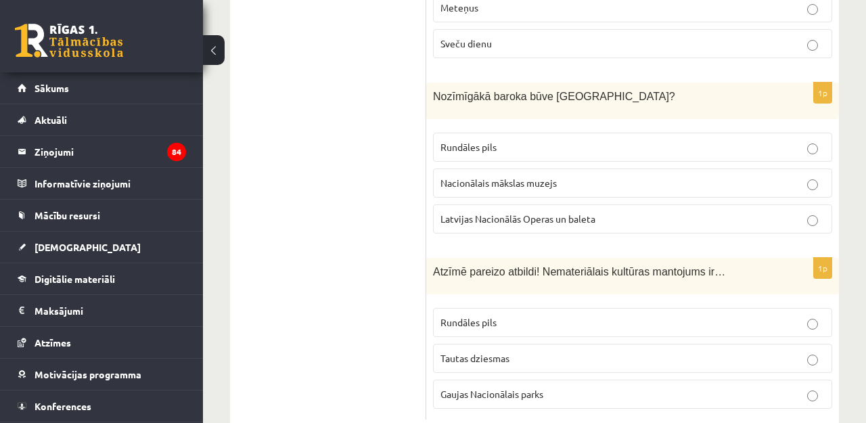
scroll to position [5800, 0]
click at [493, 305] on fieldset "Rundāles pils Tautas dziesmas Gaujas Nacionālais parks" at bounding box center [632, 358] width 399 height 112
click at [495, 353] on span "Tautas dziesmas" at bounding box center [475, 359] width 69 height 12
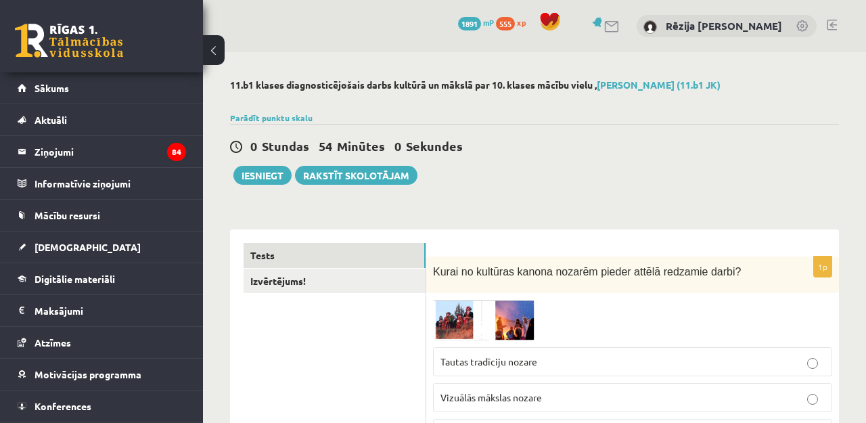
scroll to position [0, 0]
